Goal: Task Accomplishment & Management: Use online tool/utility

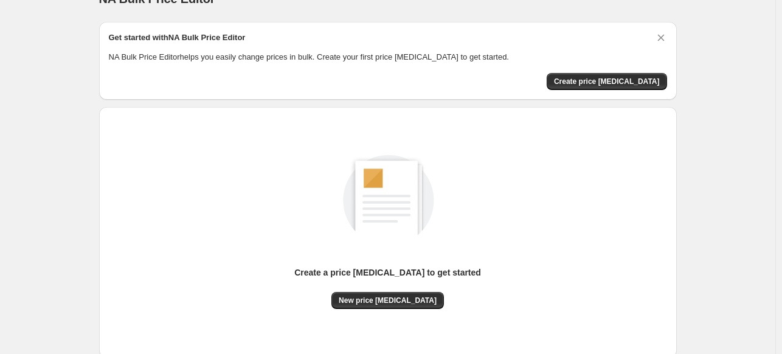
scroll to position [23, 0]
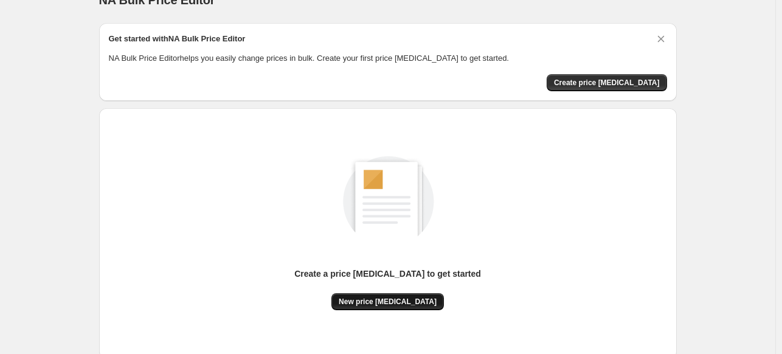
click at [411, 300] on span "New price [MEDICAL_DATA]" at bounding box center [388, 302] width 98 height 10
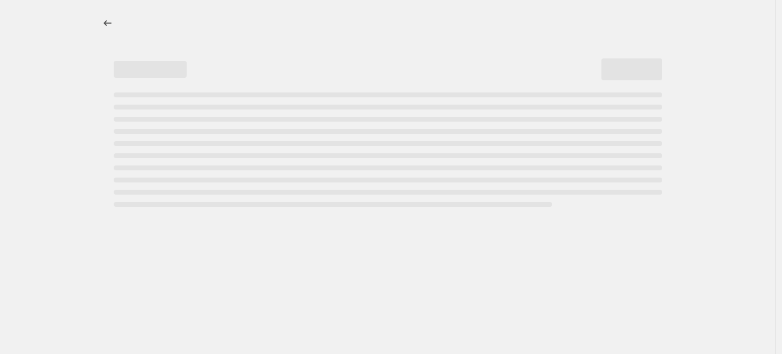
select select "percentage"
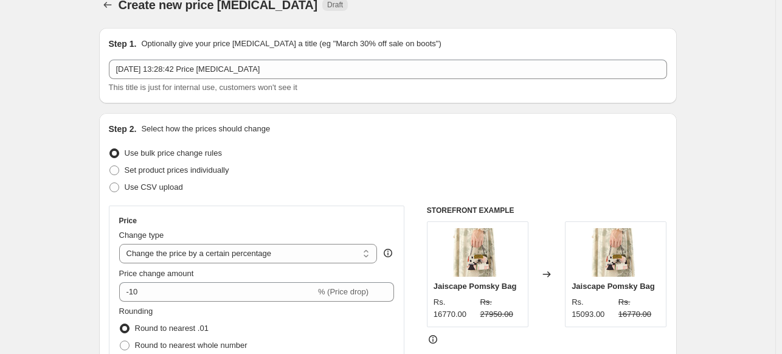
scroll to position [19, 0]
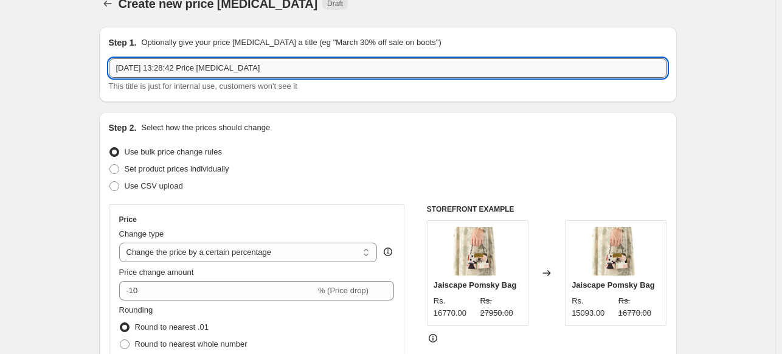
click at [211, 72] on input "[DATE] 13:28:42 Price [MEDICAL_DATA]" at bounding box center [388, 67] width 558 height 19
drag, startPoint x: 284, startPoint y: 71, endPoint x: 113, endPoint y: 90, distance: 172.0
click at [113, 90] on div "[DATE] 13:28:42 Price [MEDICAL_DATA] This title is just for internal use, custo…" at bounding box center [388, 75] width 558 height 34
paste input "shop-nirvana"
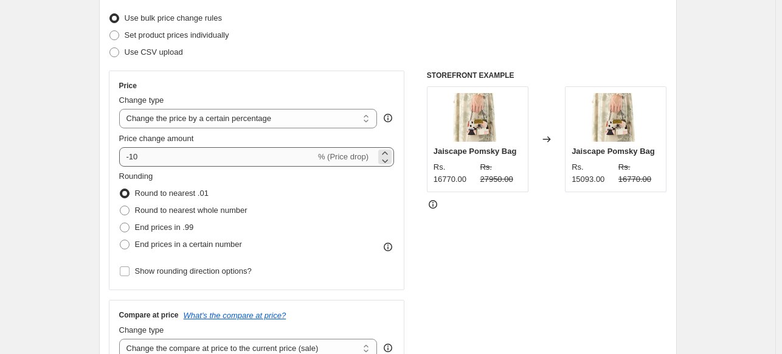
scroll to position [153, 0]
type input "[DATE] 13:28:42 Increase 5% shop-nirvana (GST)"
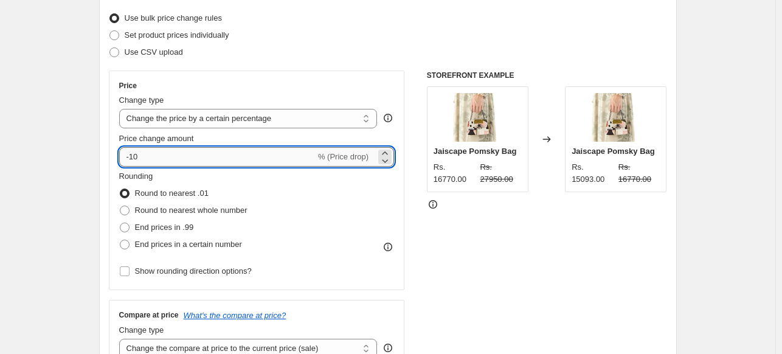
click at [191, 158] on input "-10" at bounding box center [217, 156] width 196 height 19
type input "5"
click at [105, 161] on div "Step 2. Select how the prices should change Use bulk price change rules Set pro…" at bounding box center [388, 191] width 578 height 427
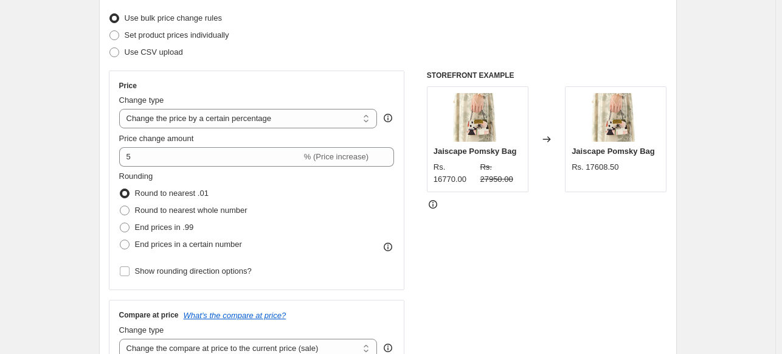
click at [105, 161] on div "Step 2. Select how the prices should change Use bulk price change rules Set pro…" at bounding box center [388, 191] width 578 height 427
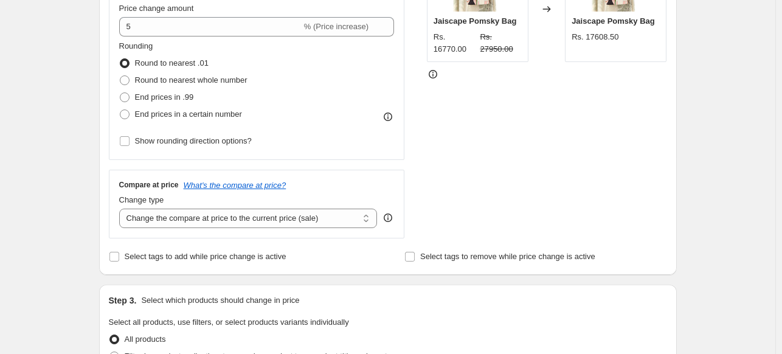
scroll to position [289, 0]
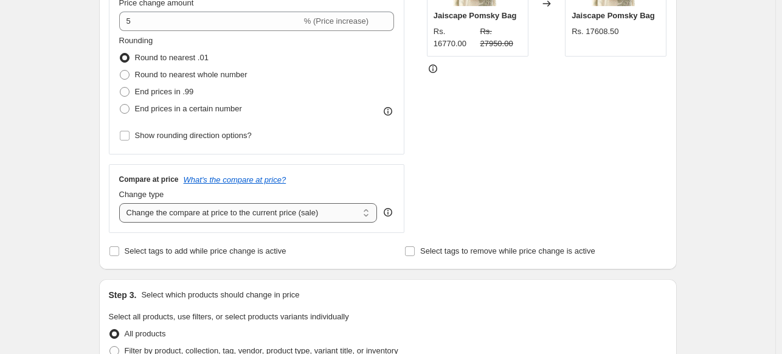
click at [255, 217] on select "Change the compare at price to the current price (sale) Change the compare at p…" at bounding box center [248, 212] width 258 height 19
select select "no_change"
click at [122, 203] on select "Change the compare at price to the current price (sale) Change the compare at p…" at bounding box center [248, 212] width 258 height 19
click at [80, 165] on div "Create new price [MEDICAL_DATA]. This page is ready Create new price [MEDICAL_D…" at bounding box center [387, 353] width 775 height 1284
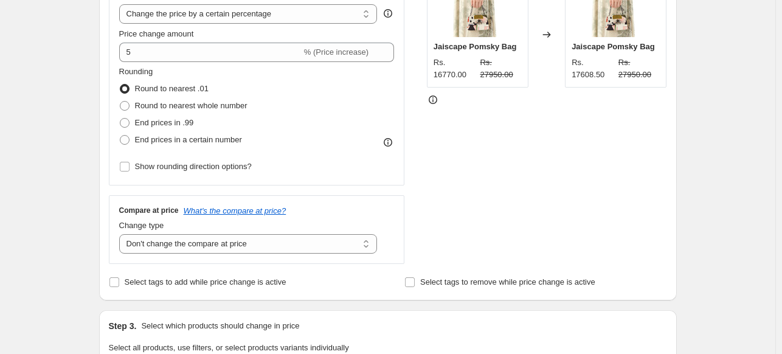
scroll to position [258, 0]
click at [232, 246] on select "Change the compare at price to the current price (sale) Change the compare at p…" at bounding box center [248, 243] width 258 height 19
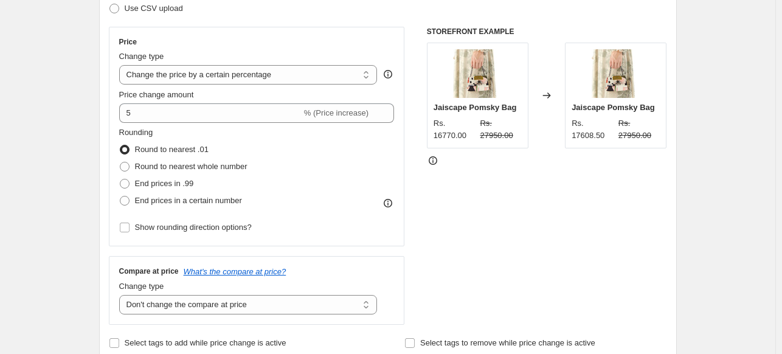
scroll to position [196, 0]
click at [277, 75] on select "Change the price to a certain amount Change the price by a certain amount Chang…" at bounding box center [248, 75] width 258 height 19
select select "no_change"
click at [122, 66] on select "Change the price to a certain amount Change the price by a certain amount Chang…" at bounding box center [248, 75] width 258 height 19
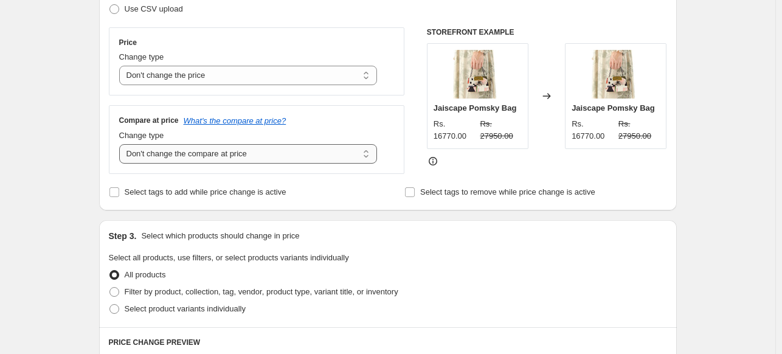
click at [234, 159] on select "Change the compare at price to the current price (sale) Change the compare at p…" at bounding box center [248, 153] width 258 height 19
select select "ep"
click at [122, 144] on select "Change the compare at price to the current price (sale) Change the compare at p…" at bounding box center [248, 153] width 258 height 19
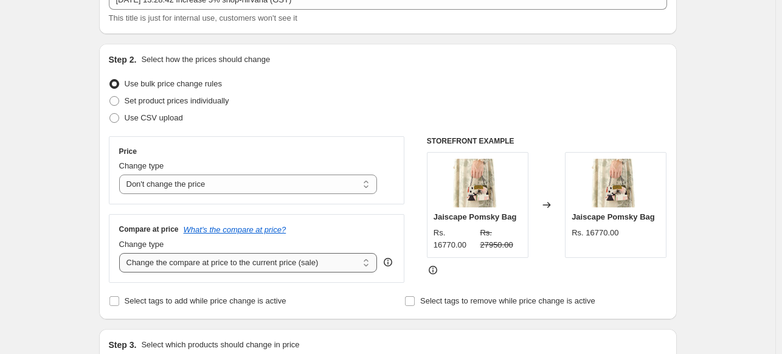
scroll to position [89, 0]
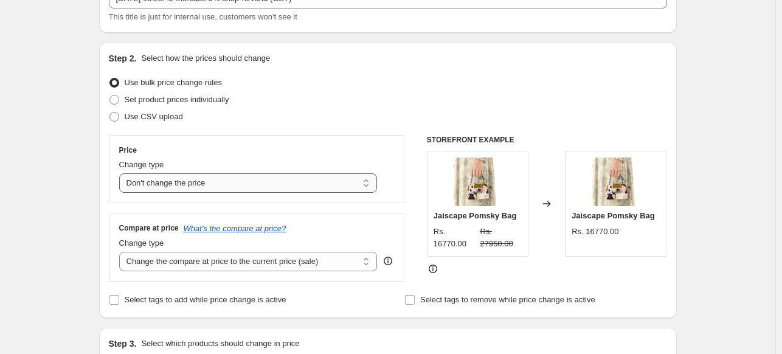
click at [215, 183] on select "Change the price to a certain amount Change the price by a certain amount Chang…" at bounding box center [248, 182] width 258 height 19
click at [122, 173] on select "Change the price to a certain amount Change the price by a certain amount Chang…" at bounding box center [248, 182] width 258 height 19
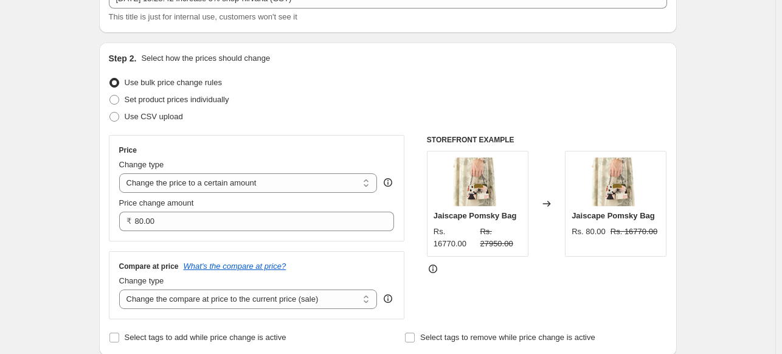
click at [230, 193] on div "Price Change type Change the price to a certain amount Change the price by a ce…" at bounding box center [257, 188] width 276 height 86
click at [240, 183] on select "Change the price to a certain amount Change the price by a certain amount Chang…" at bounding box center [248, 182] width 258 height 19
select select "by"
click at [122, 173] on select "Change the price to a certain amount Change the price by a certain amount Chang…" at bounding box center [248, 182] width 258 height 19
type input "-10.00"
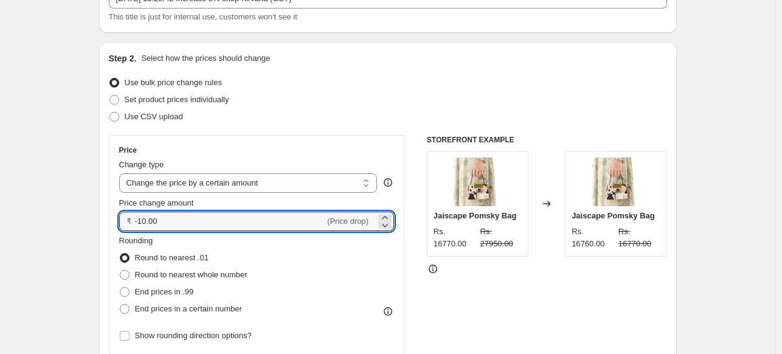
drag, startPoint x: 196, startPoint y: 226, endPoint x: 111, endPoint y: 221, distance: 85.9
click at [111, 221] on div "Step 2. Select how the prices should change Use bulk price change rules Set pro…" at bounding box center [388, 256] width 578 height 427
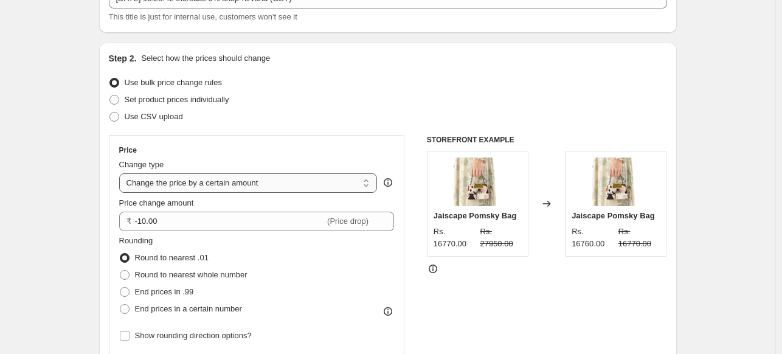
click at [237, 181] on select "Change the price to a certain amount Change the price by a certain amount Chang…" at bounding box center [248, 182] width 258 height 19
select select "percentage"
click at [122, 173] on select "Change the price to a certain amount Change the price by a certain amount Chang…" at bounding box center [248, 182] width 258 height 19
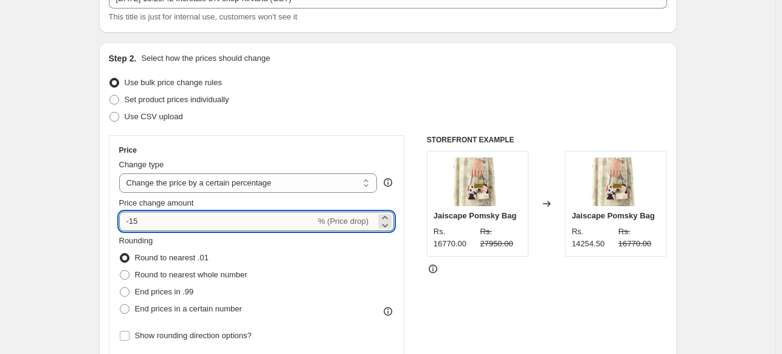
click at [195, 221] on input "-15" at bounding box center [217, 221] width 196 height 19
type input "5"
click at [239, 249] on div "Round to nearest .01" at bounding box center [183, 257] width 128 height 17
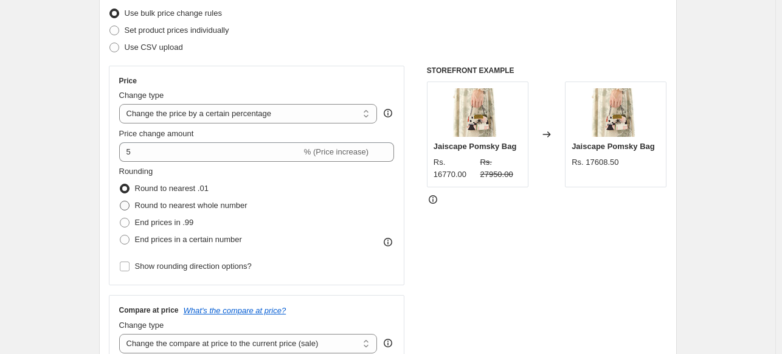
scroll to position [158, 0]
click at [156, 226] on span "End prices in .99" at bounding box center [164, 222] width 59 height 9
click at [120, 219] on input "End prices in .99" at bounding box center [120, 218] width 1 height 1
radio input "true"
click at [156, 226] on span "End prices in .99" at bounding box center [164, 222] width 59 height 9
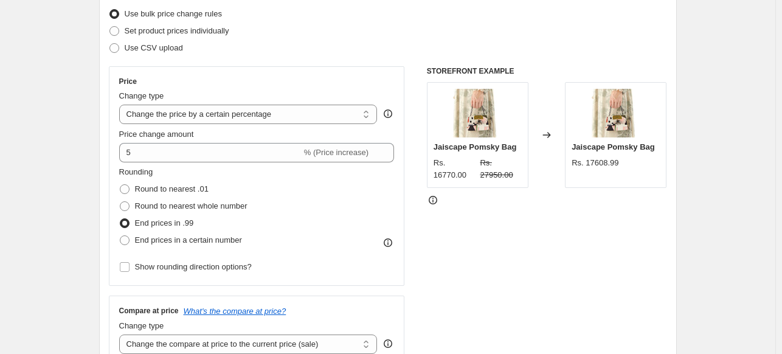
click at [120, 219] on input "End prices in .99" at bounding box center [120, 218] width 1 height 1
click at [130, 189] on span at bounding box center [125, 189] width 10 height 10
click at [120, 185] on input "Round to nearest .01" at bounding box center [120, 184] width 1 height 1
radio input "true"
click at [129, 204] on span at bounding box center [125, 206] width 10 height 10
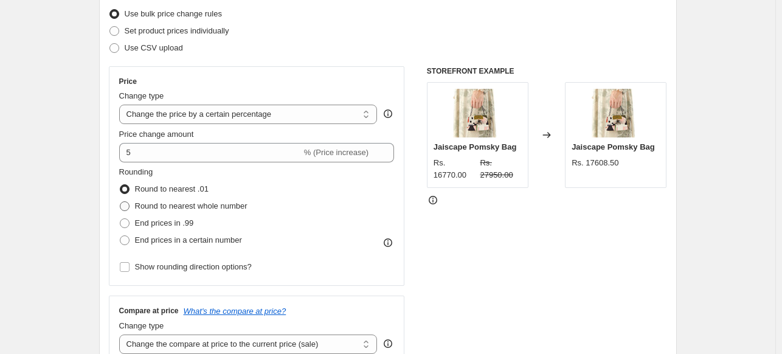
click at [120, 202] on input "Round to nearest whole number" at bounding box center [120, 201] width 1 height 1
radio input "true"
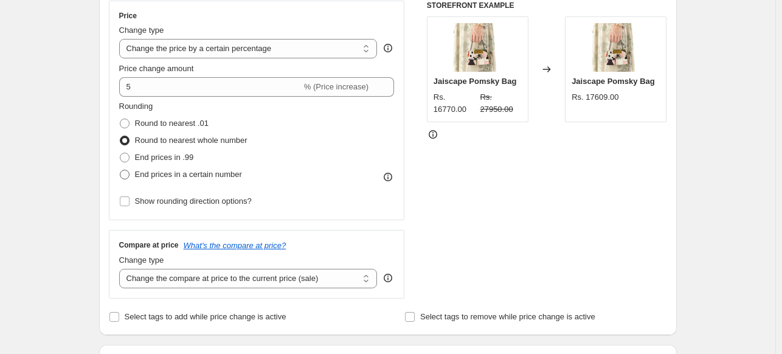
scroll to position [228, 0]
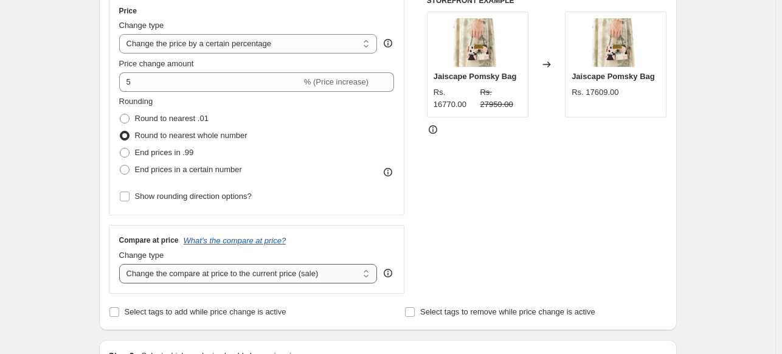
click at [225, 277] on select "Change the compare at price to the current price (sale) Change the compare at p…" at bounding box center [248, 273] width 258 height 19
select select "no_change"
click at [122, 264] on select "Change the compare at price to the current price (sale) Change the compare at p…" at bounding box center [248, 273] width 258 height 19
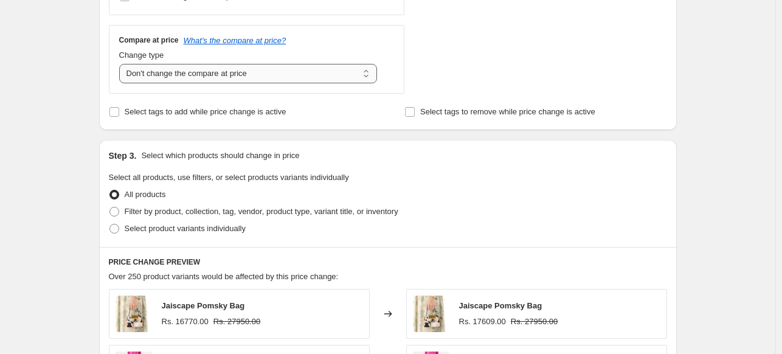
scroll to position [432, 0]
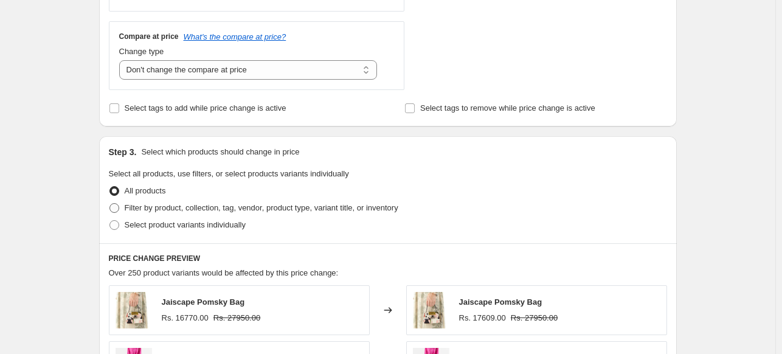
click at [153, 209] on span "Filter by product, collection, tag, vendor, product type, variant title, or inv…" at bounding box center [262, 207] width 274 height 9
click at [110, 204] on input "Filter by product, collection, tag, vendor, product type, variant title, or inv…" at bounding box center [109, 203] width 1 height 1
radio input "true"
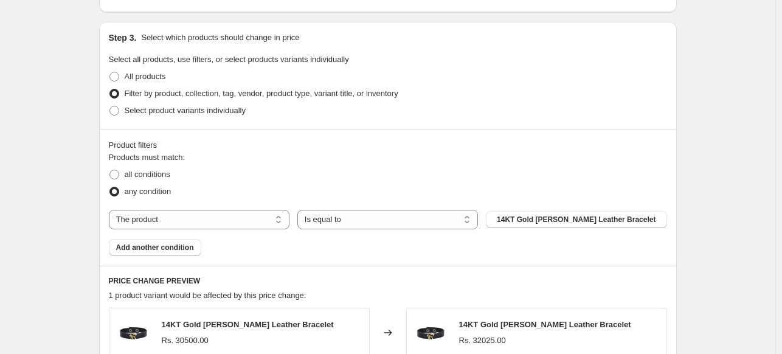
scroll to position [550, 0]
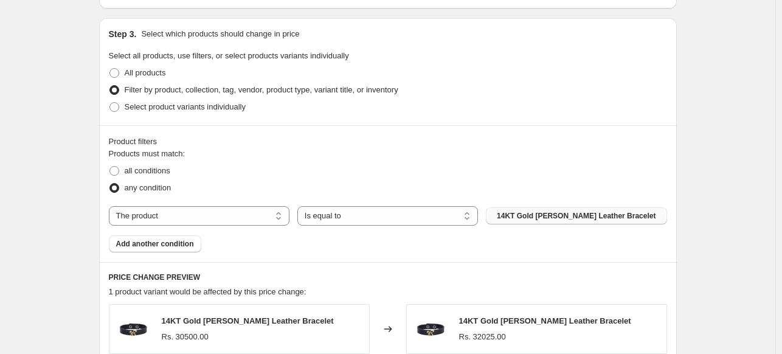
click at [543, 211] on span "14KT Gold [PERSON_NAME] Leather Bracelet" at bounding box center [576, 216] width 159 height 10
click at [231, 213] on select "The product The product's collection The product's tag The product's vendor The…" at bounding box center [199, 215] width 181 height 19
select select "collection"
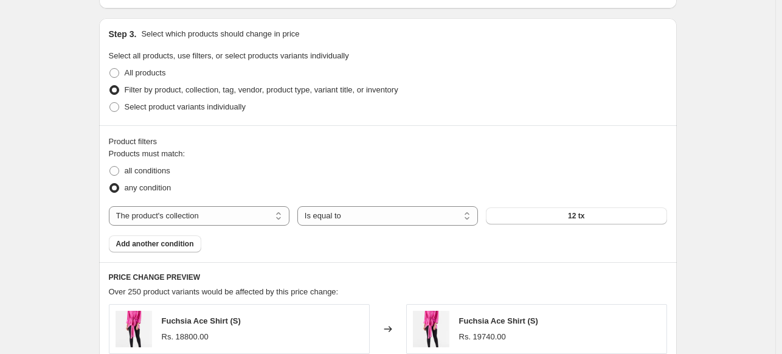
click at [547, 216] on button "12 tx" at bounding box center [576, 215] width 181 height 17
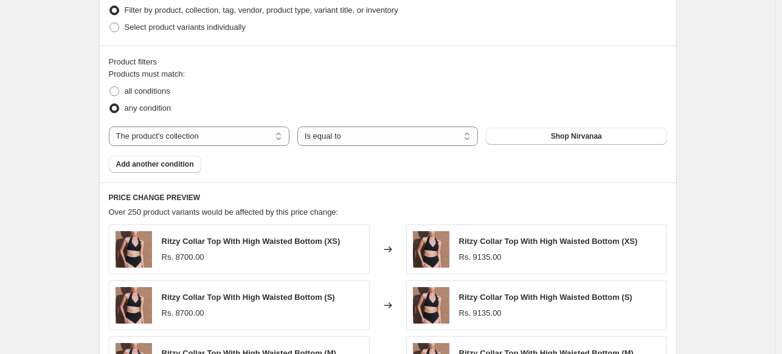
scroll to position [630, 0]
click at [467, 136] on select "Is equal to Is not equal to" at bounding box center [387, 135] width 181 height 19
click at [300, 126] on select "Is equal to Is not equal to" at bounding box center [387, 135] width 181 height 19
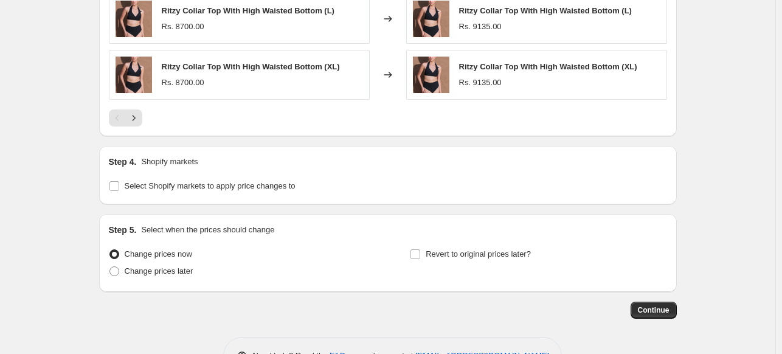
scroll to position [1066, 0]
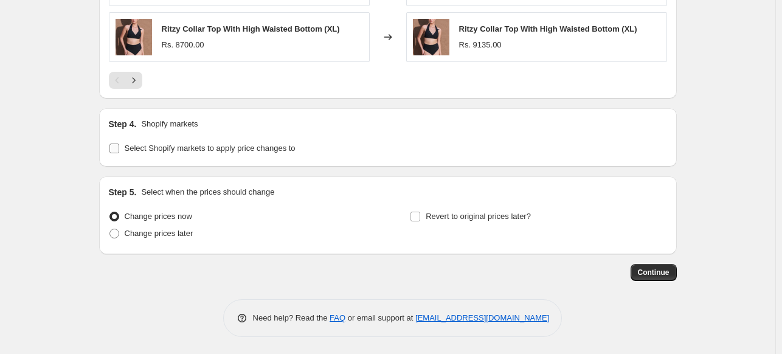
click at [119, 148] on input "Select Shopify markets to apply price changes to" at bounding box center [114, 149] width 10 height 10
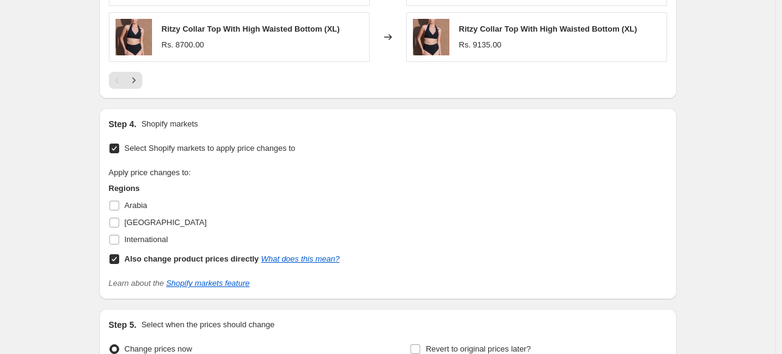
click at [119, 148] on input "Select Shopify markets to apply price changes to" at bounding box center [114, 149] width 10 height 10
checkbox input "false"
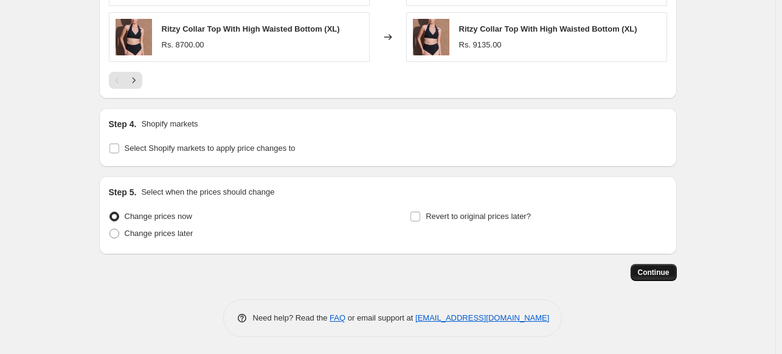
click at [648, 272] on span "Continue" at bounding box center [654, 273] width 32 height 10
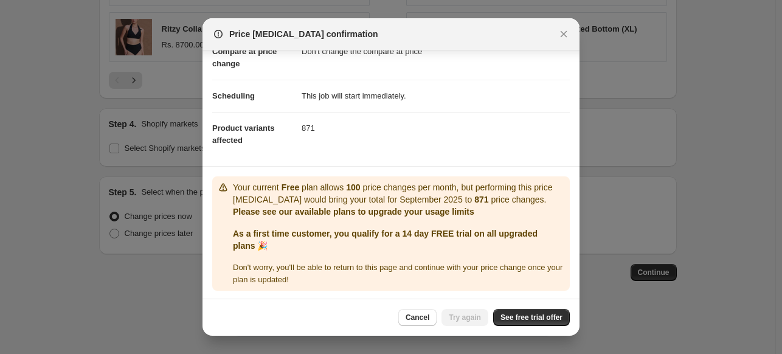
scroll to position [69, 0]
click at [420, 318] on span "Cancel" at bounding box center [418, 318] width 24 height 10
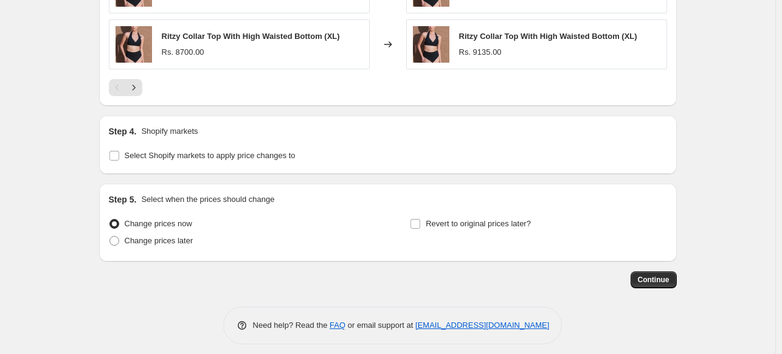
scroll to position [1066, 0]
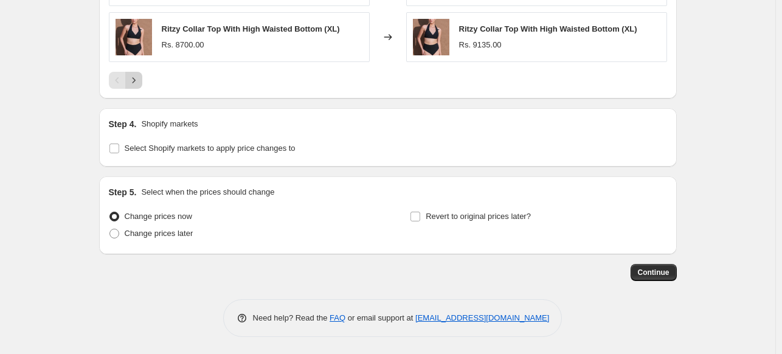
click at [139, 80] on icon "Next" at bounding box center [134, 80] width 12 height 12
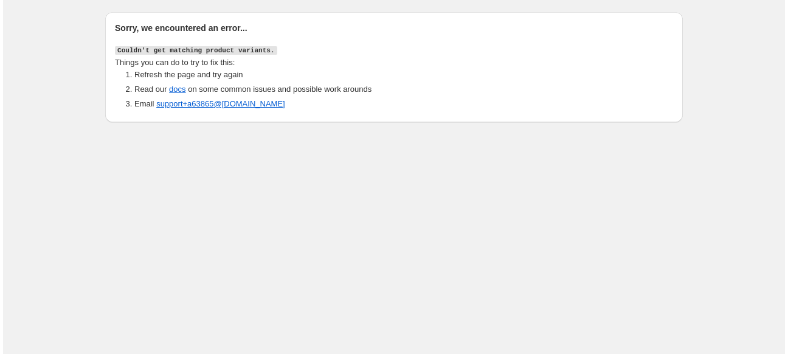
scroll to position [0, 0]
